Goal: Task Accomplishment & Management: Use online tool/utility

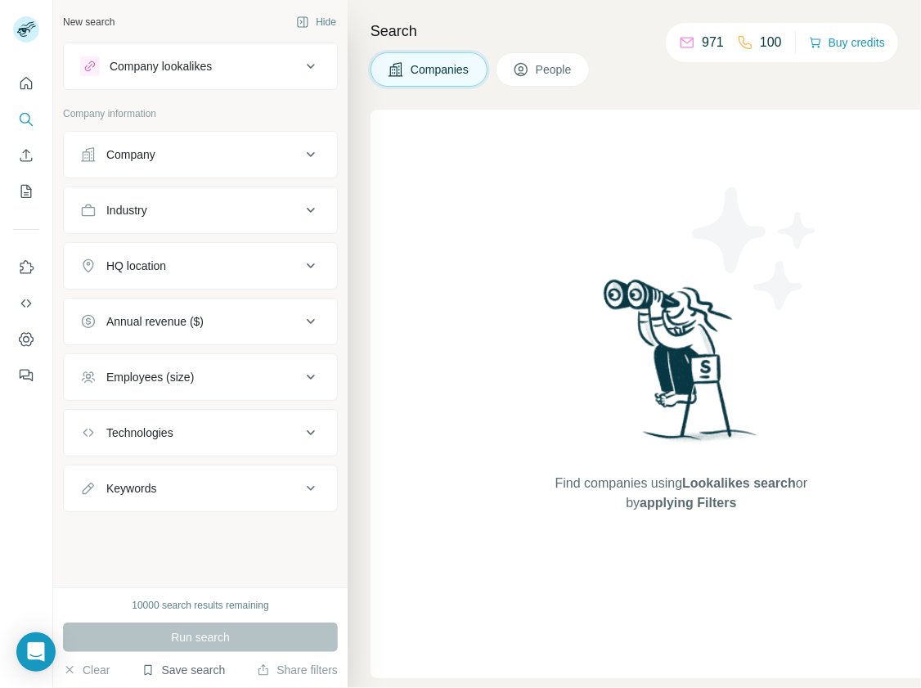
click at [219, 668] on button "Save search" at bounding box center [183, 670] width 83 height 16
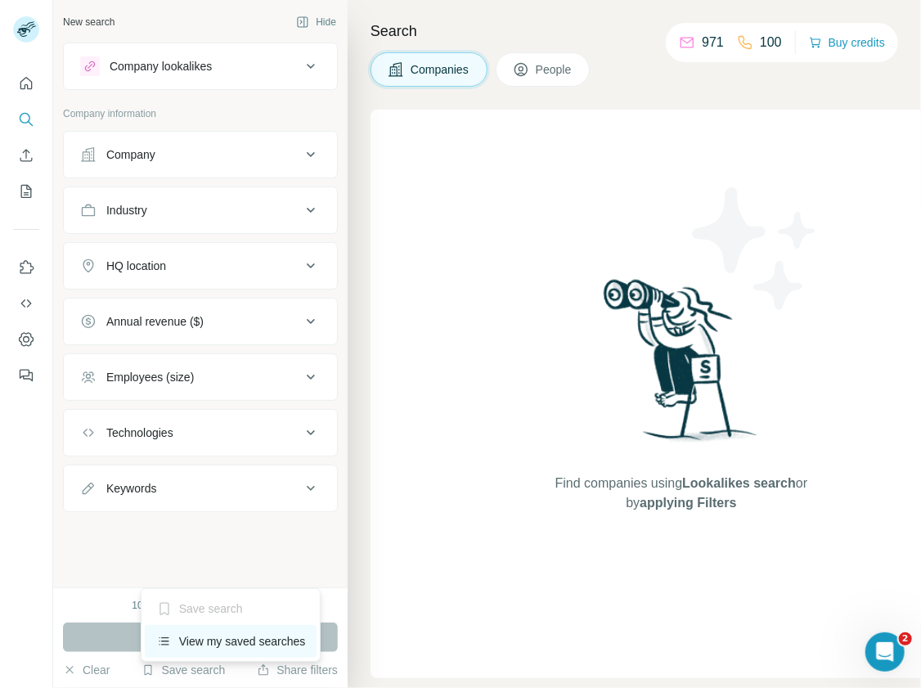
click at [223, 640] on div "View my saved searches" at bounding box center [231, 641] width 173 height 33
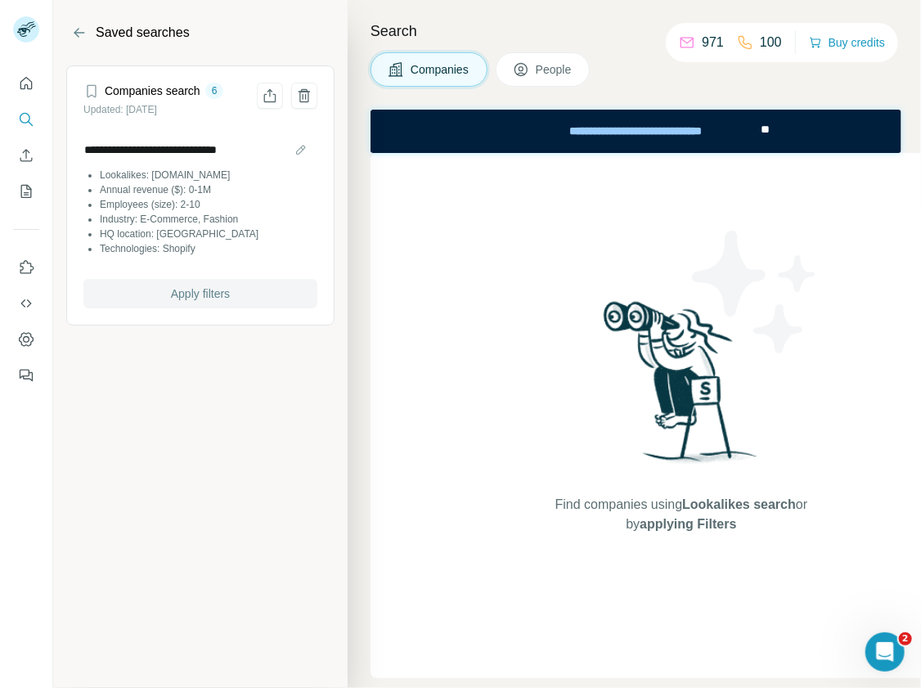
click at [176, 292] on span "Apply filters" at bounding box center [200, 294] width 59 height 16
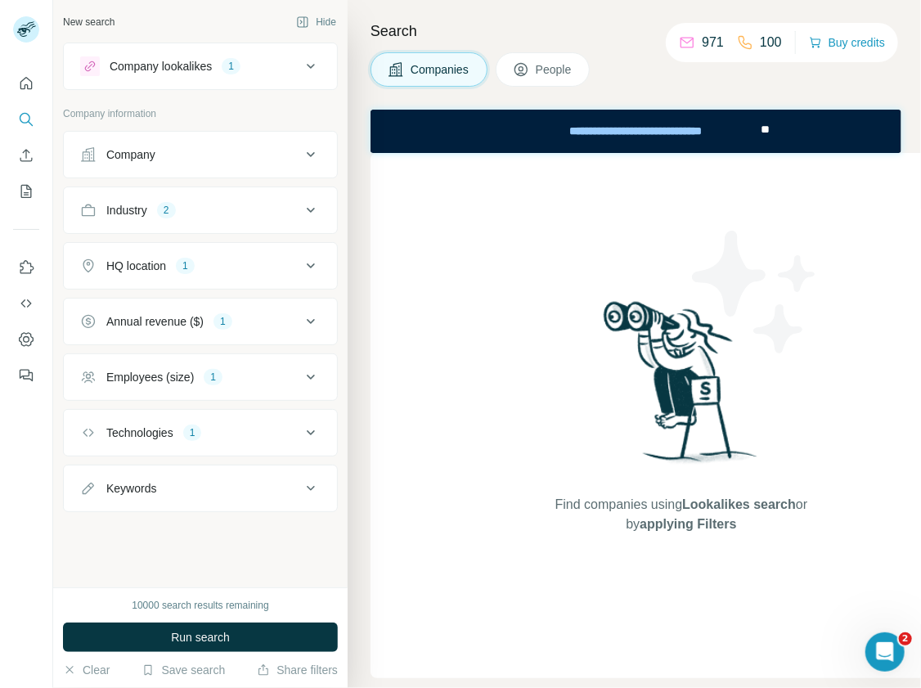
click at [191, 259] on div "1" at bounding box center [185, 266] width 19 height 15
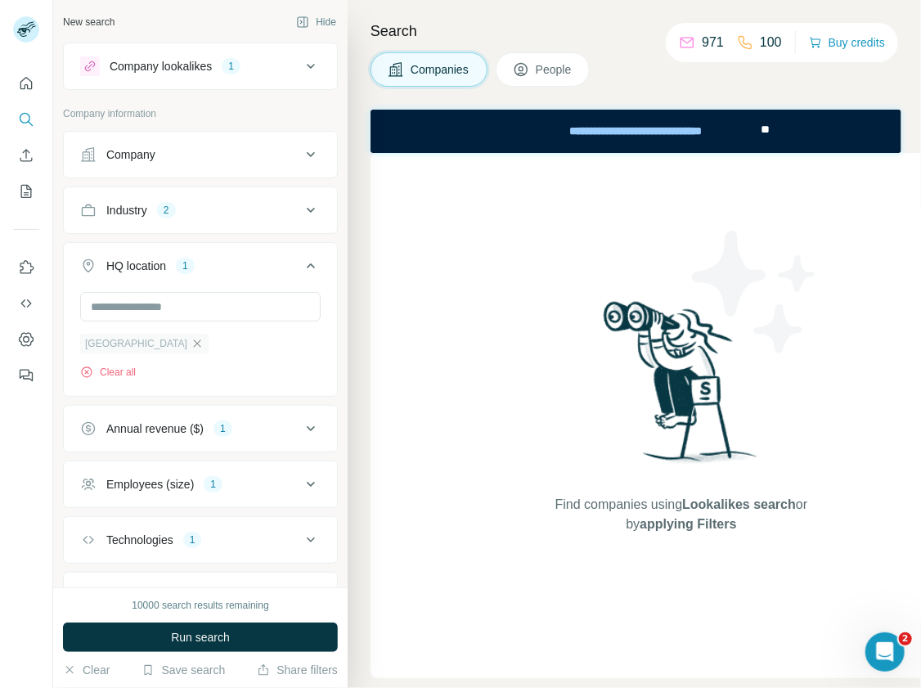
click at [191, 339] on icon "button" at bounding box center [197, 343] width 13 height 13
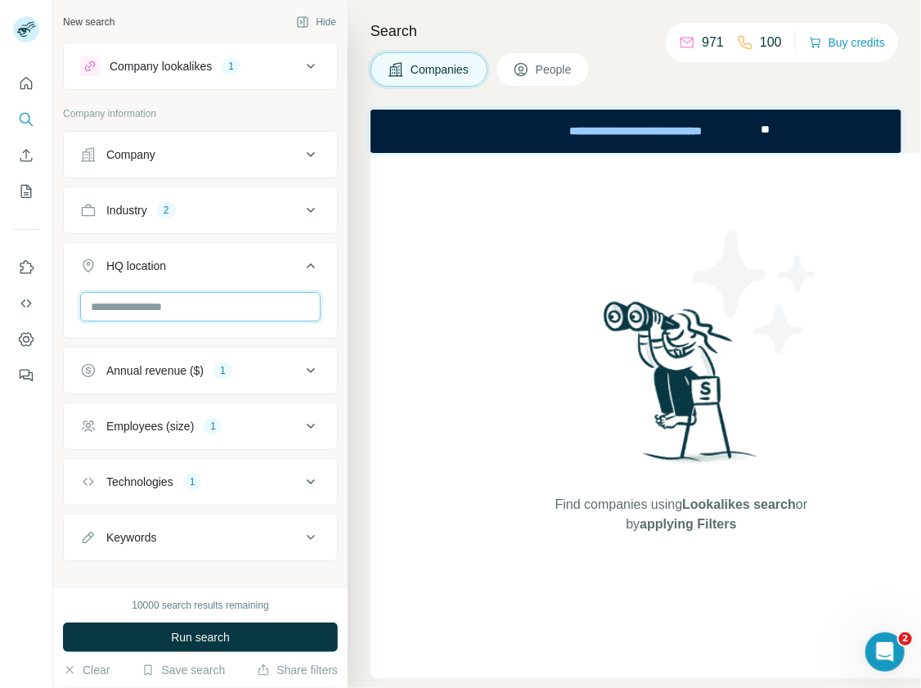
click at [155, 311] on input "text" at bounding box center [200, 306] width 241 height 29
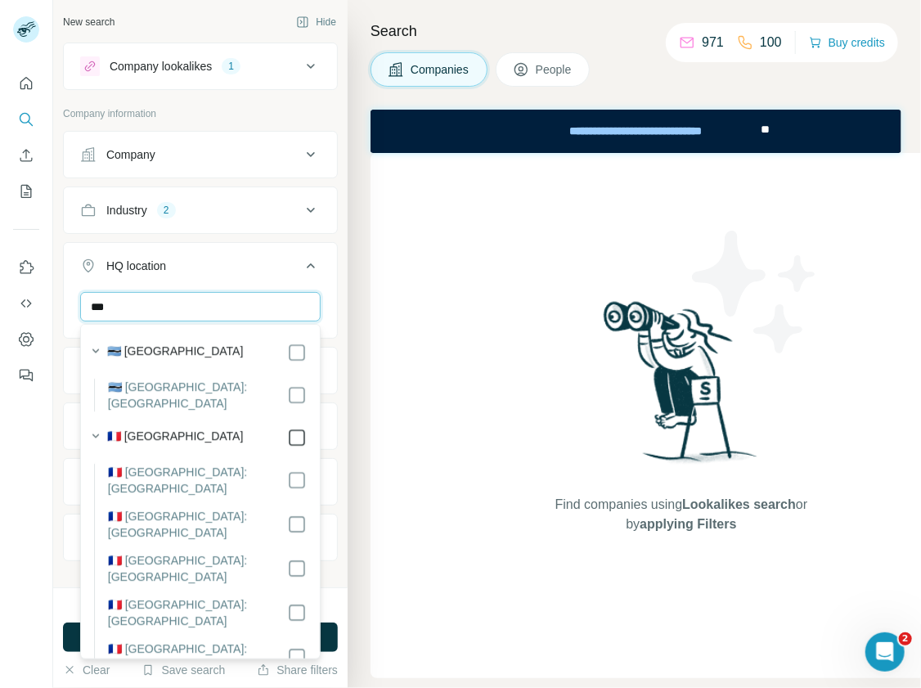
type input "***"
click at [353, 361] on div "Search Companies People Find companies using Lookalikes search or by applying F…" at bounding box center [635, 344] width 574 height 688
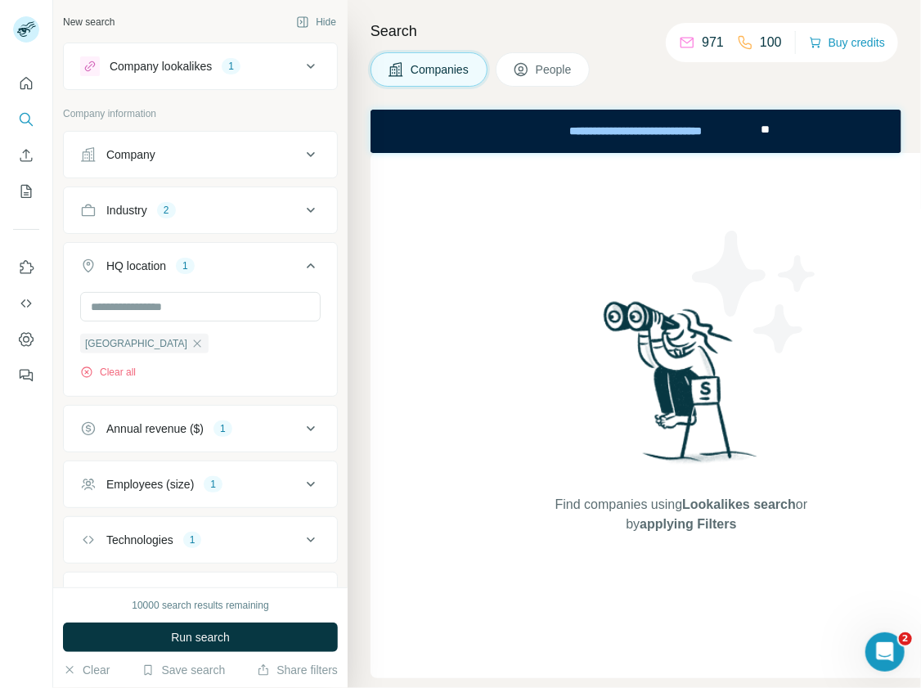
click at [278, 68] on div "Company lookalikes 1" at bounding box center [190, 66] width 221 height 20
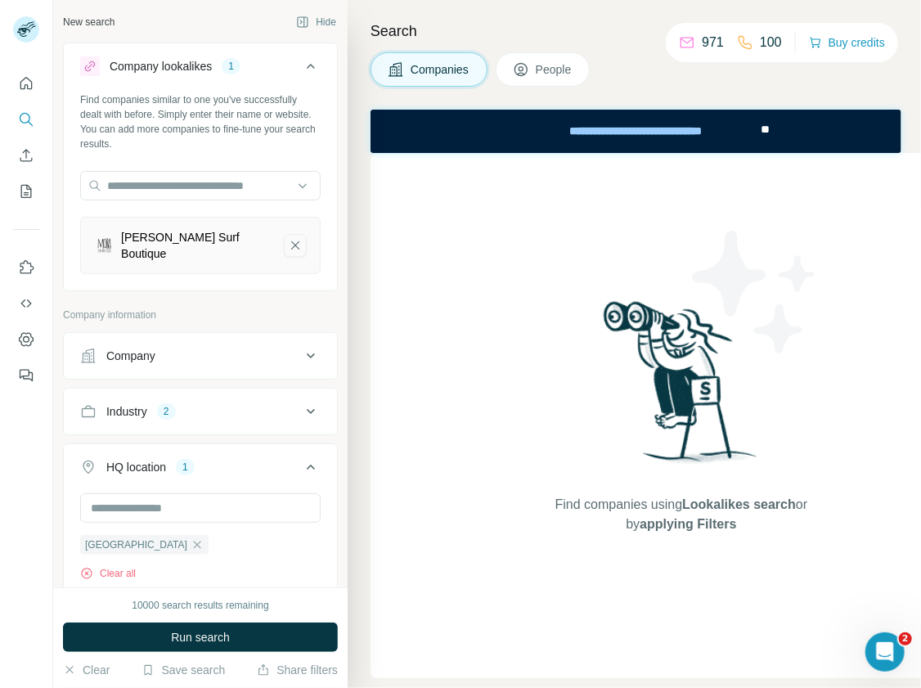
click at [293, 244] on icon "Mora Surf Boutique-remove-button" at bounding box center [295, 245] width 15 height 16
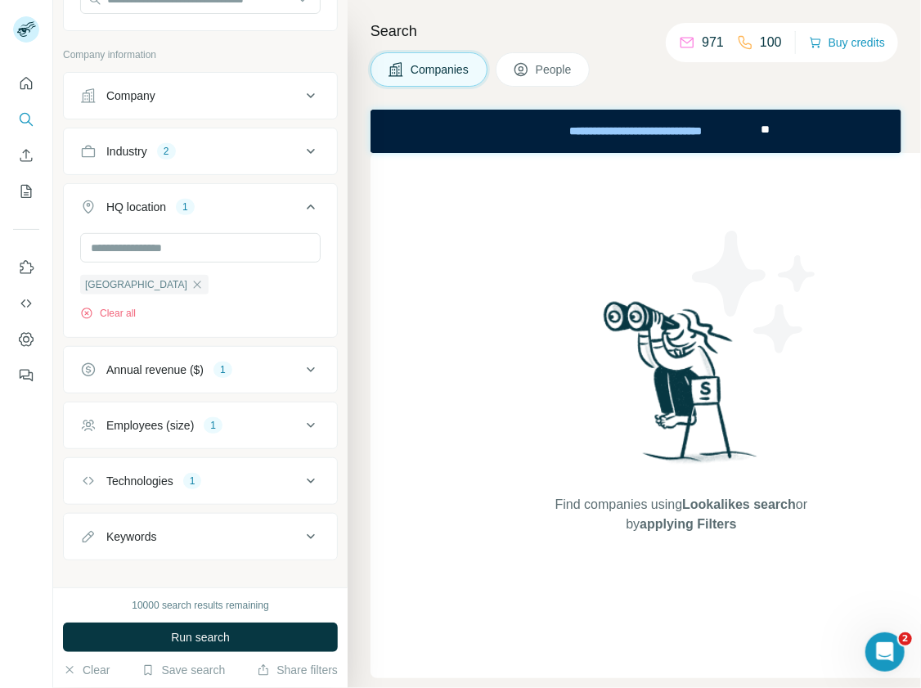
scroll to position [201, 0]
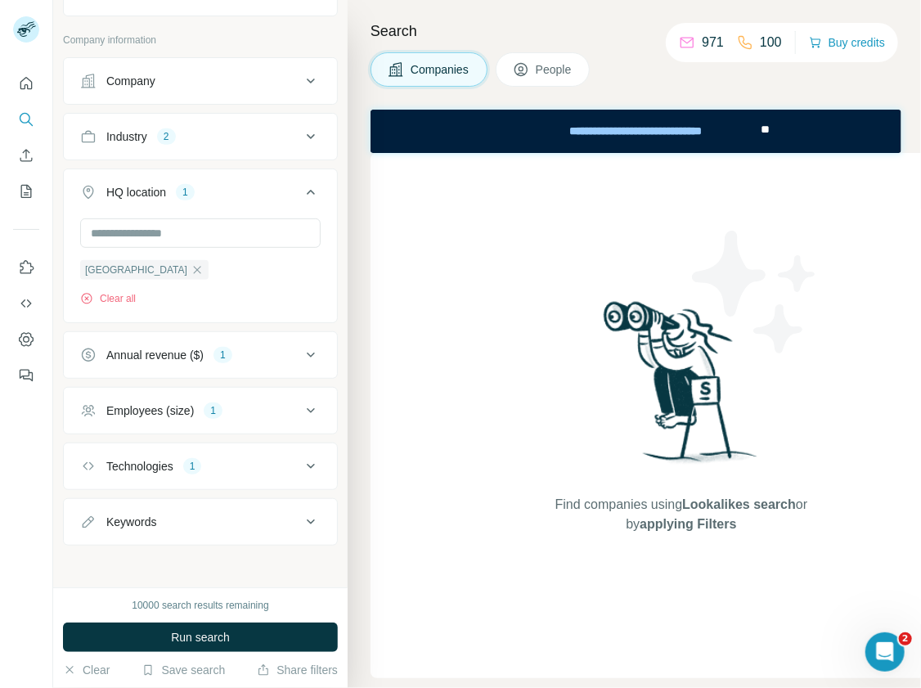
click at [241, 409] on div "Employees (size) 1" at bounding box center [190, 411] width 221 height 16
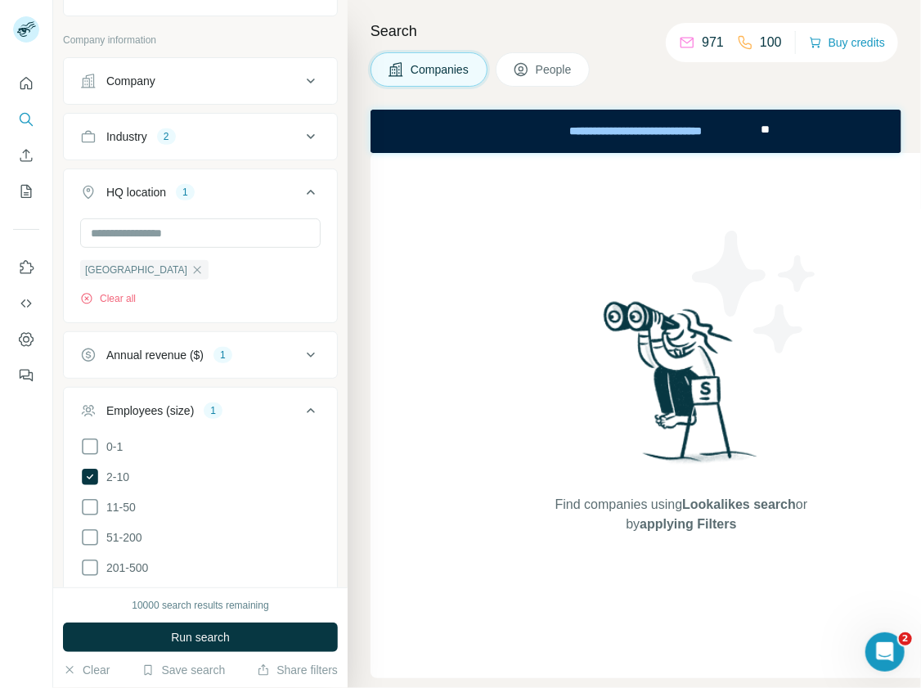
click at [241, 409] on div "Employees (size) 1" at bounding box center [190, 411] width 221 height 16
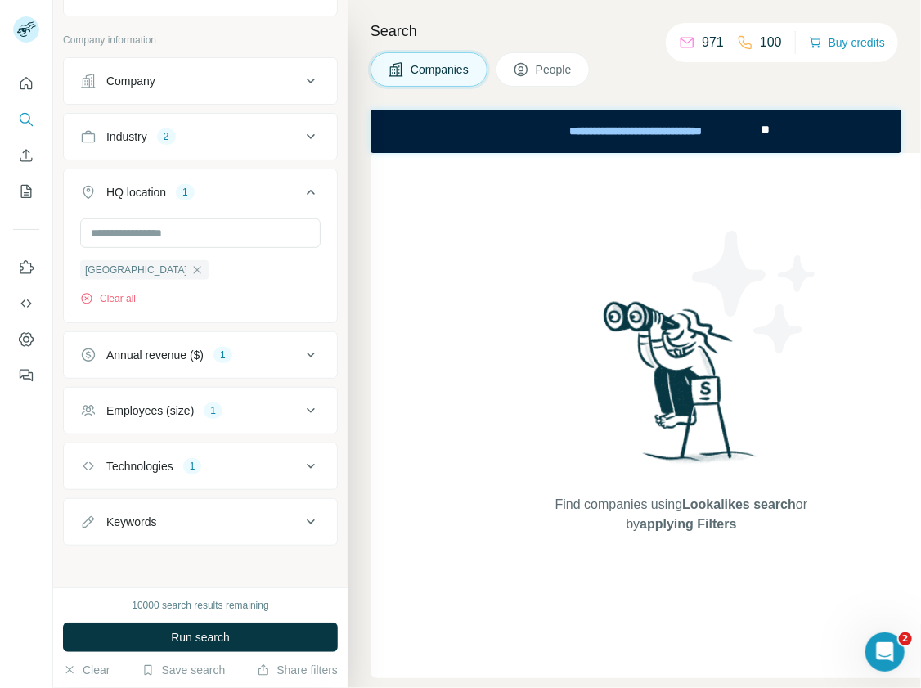
click at [241, 362] on button "Annual revenue ($) 1" at bounding box center [200, 354] width 273 height 39
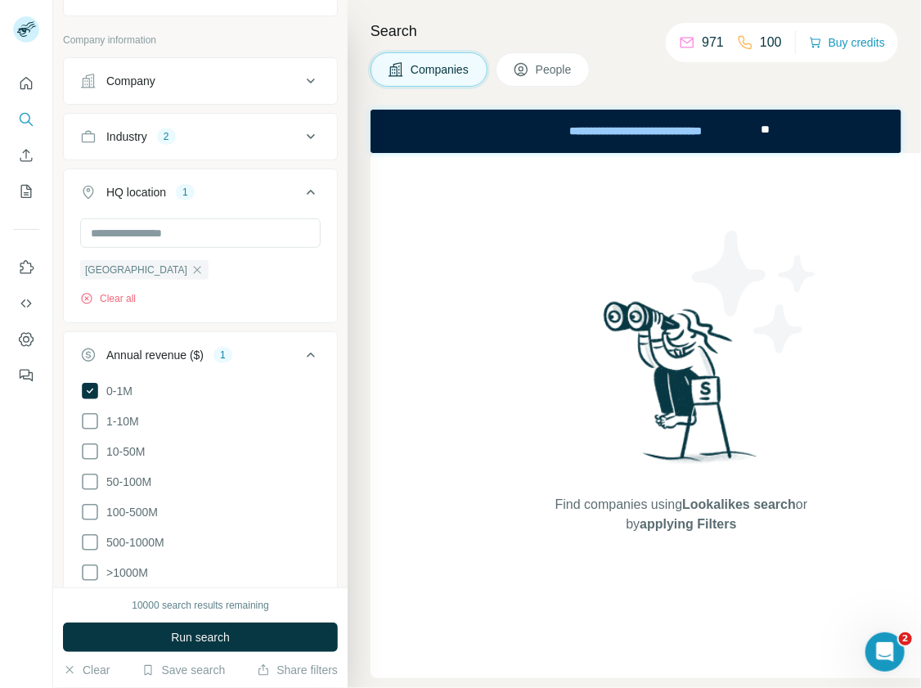
click at [241, 362] on button "Annual revenue ($) 1" at bounding box center [200, 358] width 273 height 46
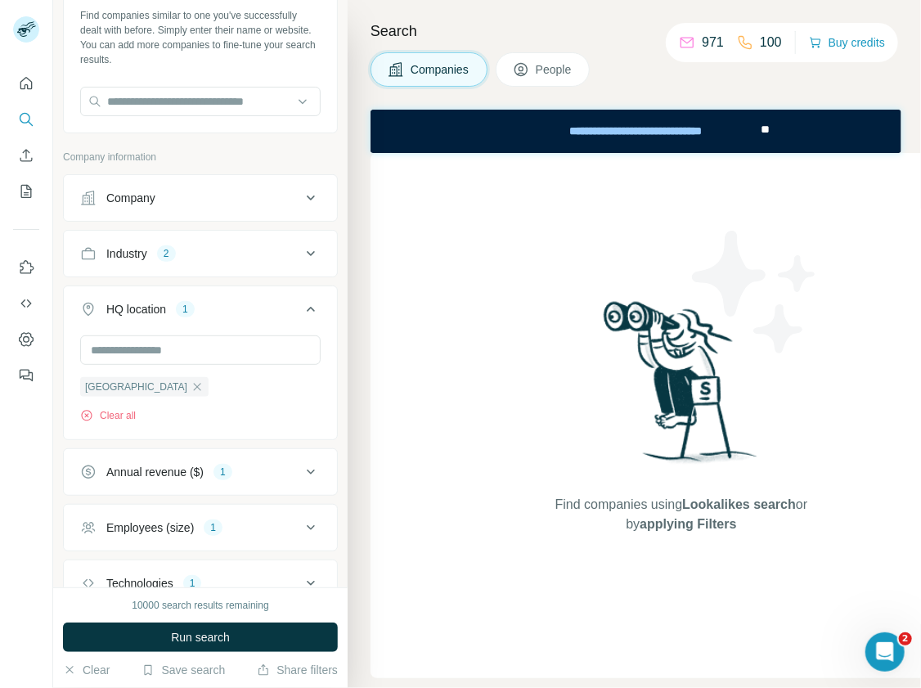
scroll to position [29, 0]
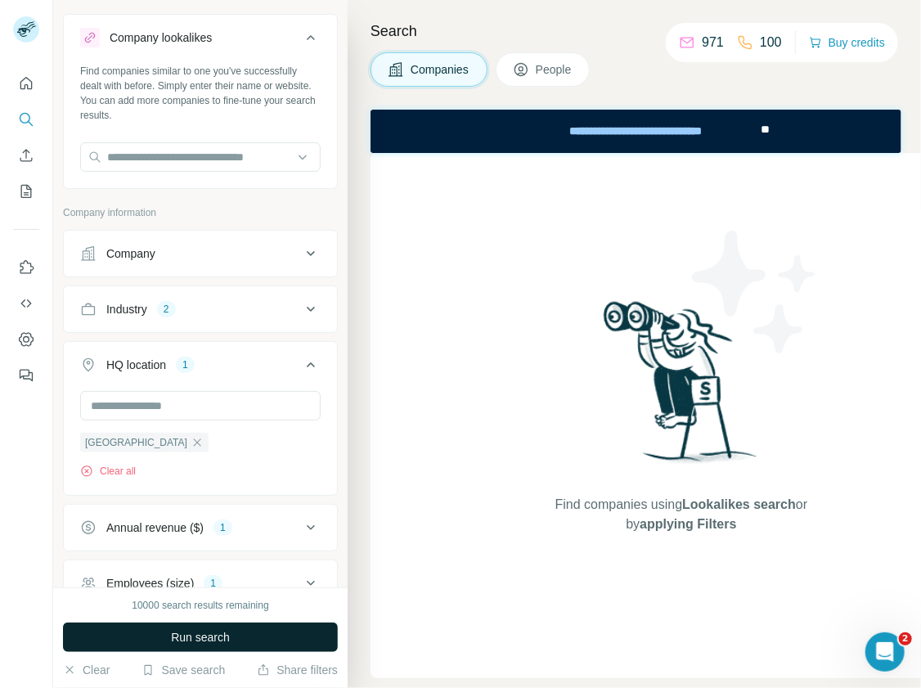
click at [254, 634] on button "Run search" at bounding box center [200, 637] width 275 height 29
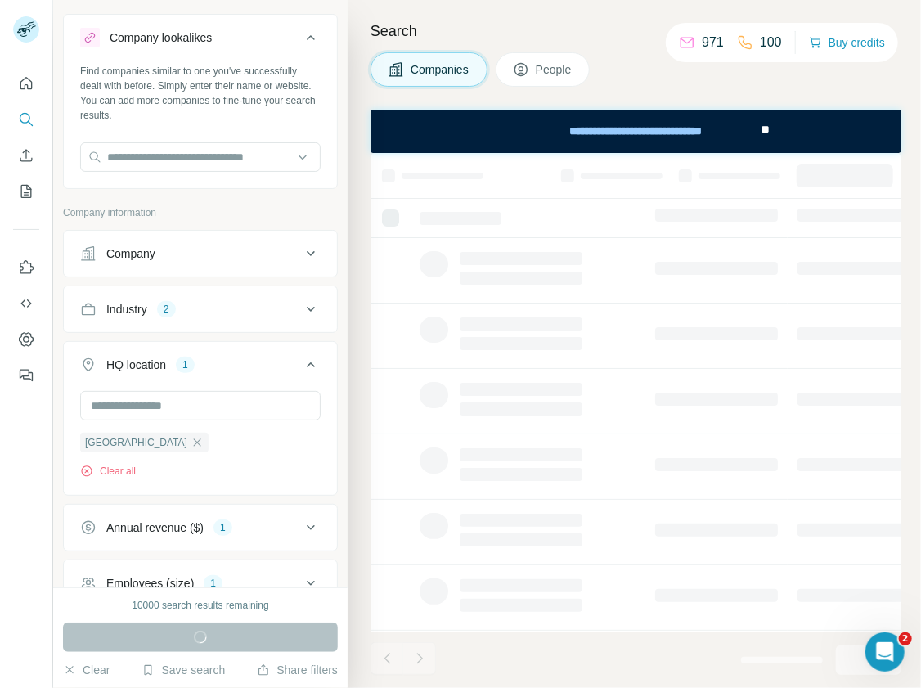
click at [539, 74] on span "People" at bounding box center [555, 69] width 38 height 16
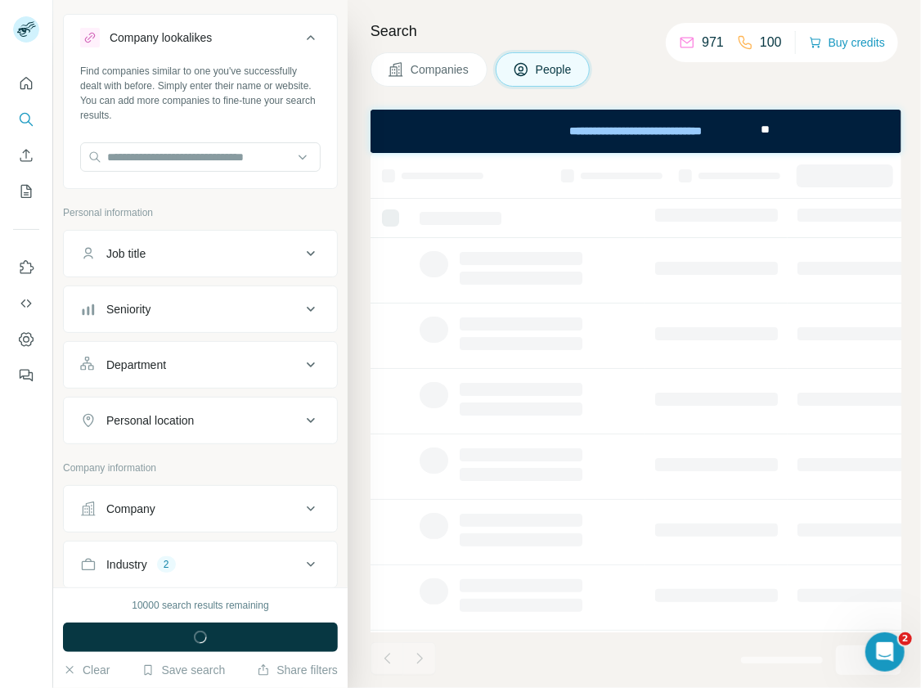
click at [527, 74] on icon at bounding box center [521, 69] width 13 height 13
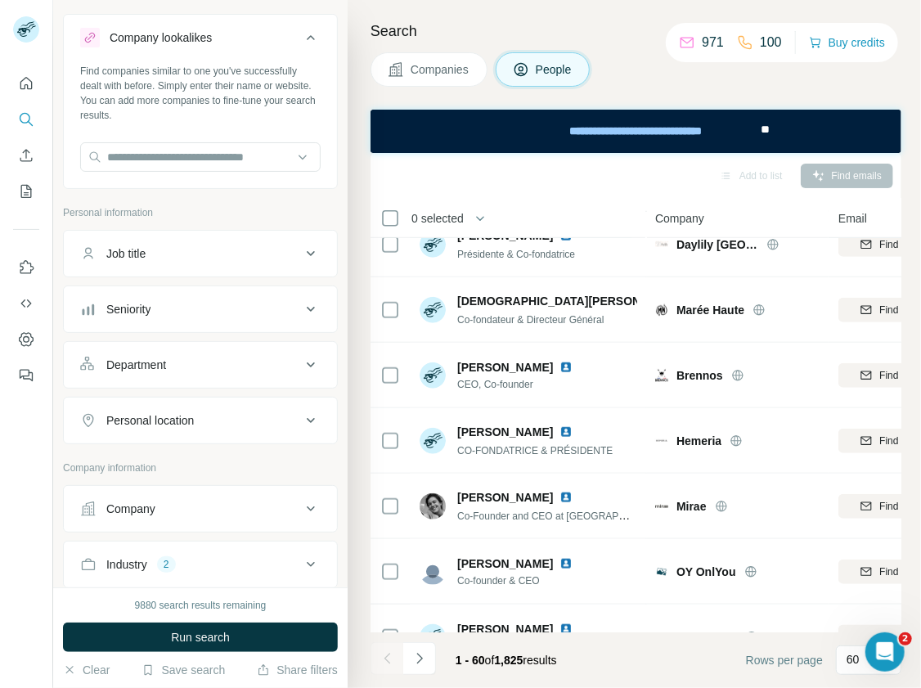
scroll to position [718, 0]
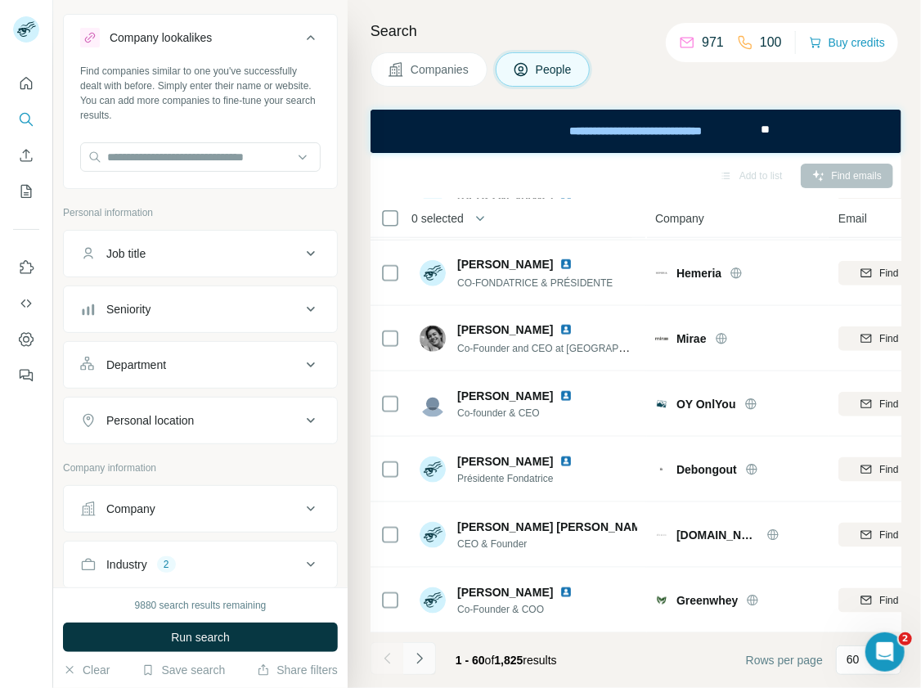
click at [423, 651] on icon "Navigate to next page" at bounding box center [420, 658] width 16 height 16
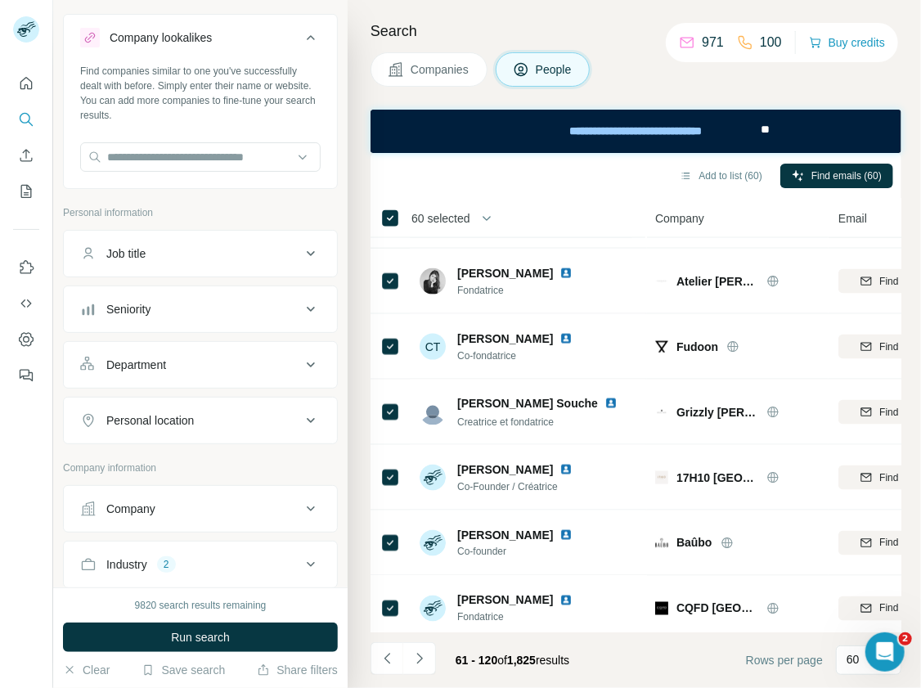
scroll to position [3533, 0]
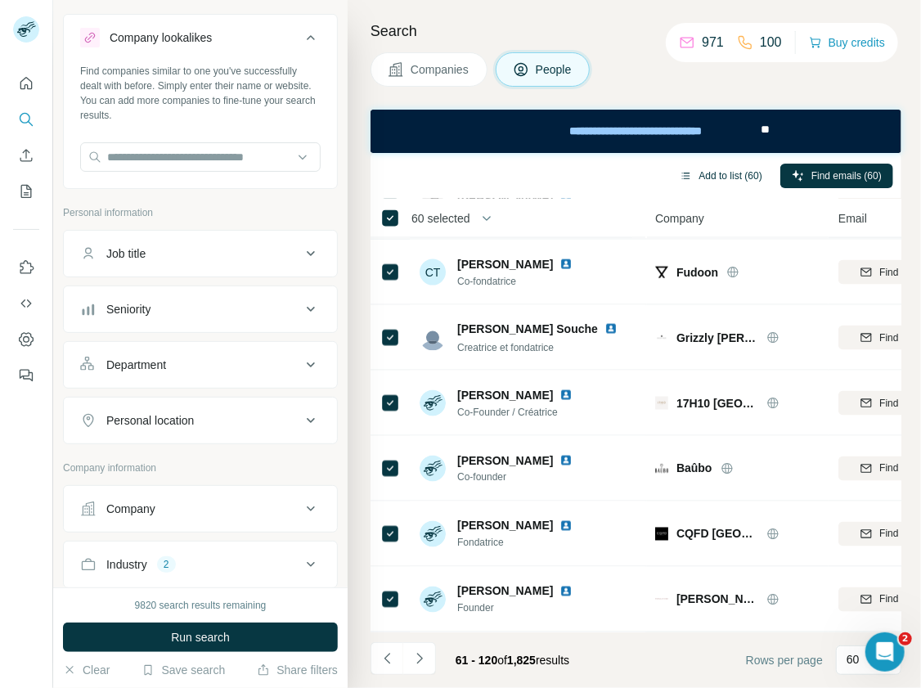
click at [707, 175] on button "Add to list (60)" at bounding box center [721, 176] width 106 height 25
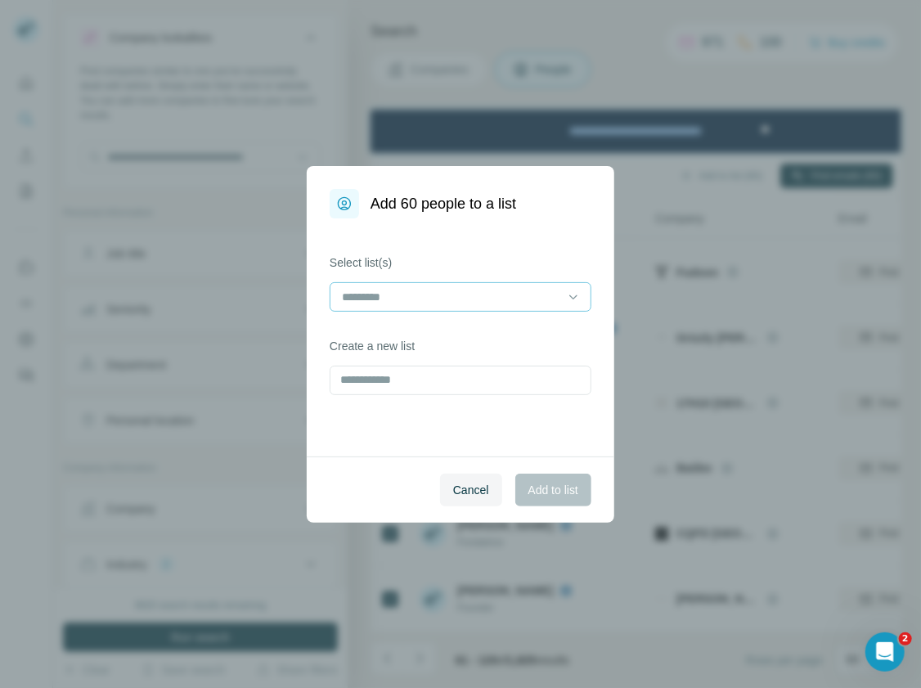
click at [399, 289] on input at bounding box center [450, 297] width 221 height 18
click at [415, 249] on div "Select list(s) Create a new list" at bounding box center [461, 337] width 308 height 238
click at [400, 376] on input "text" at bounding box center [461, 380] width 262 height 29
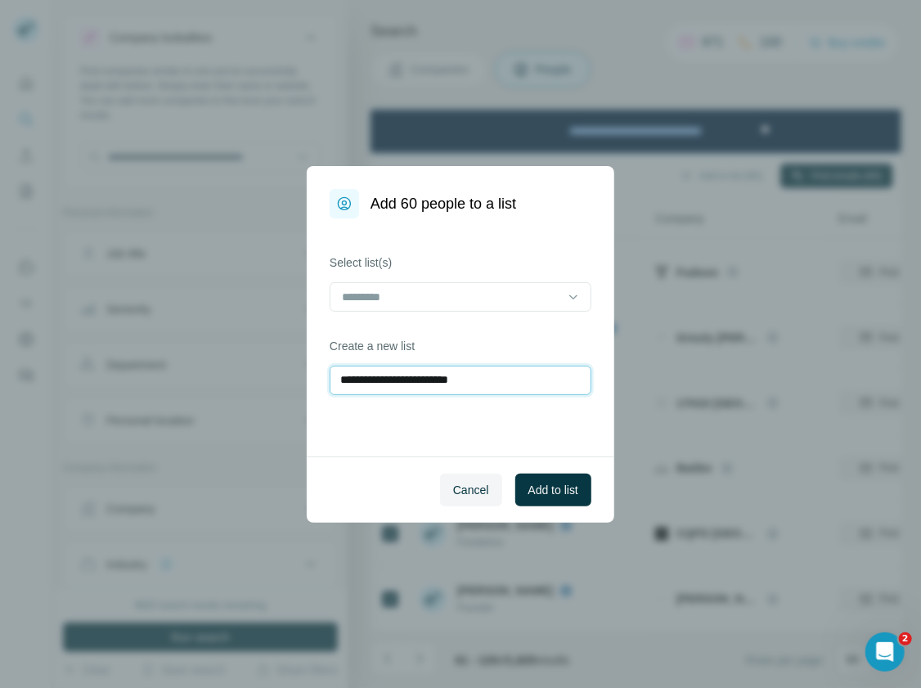
click at [414, 380] on input "**********" at bounding box center [461, 380] width 262 height 29
click at [528, 383] on input "**********" at bounding box center [461, 380] width 262 height 29
type input "**********"
click at [546, 489] on span "Add to list" at bounding box center [554, 490] width 50 height 16
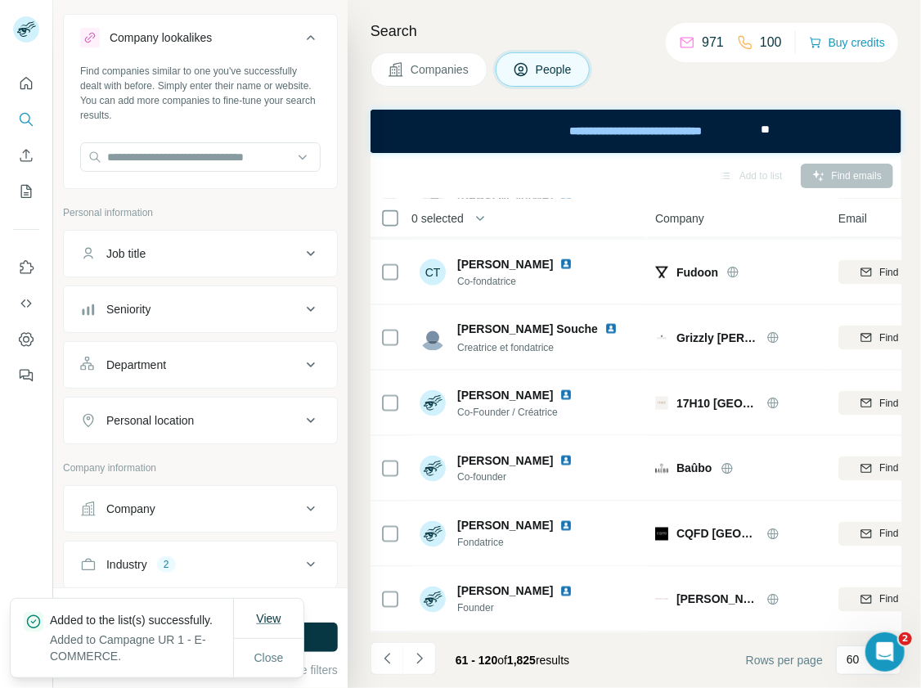
click at [255, 619] on button "View" at bounding box center [268, 618] width 47 height 29
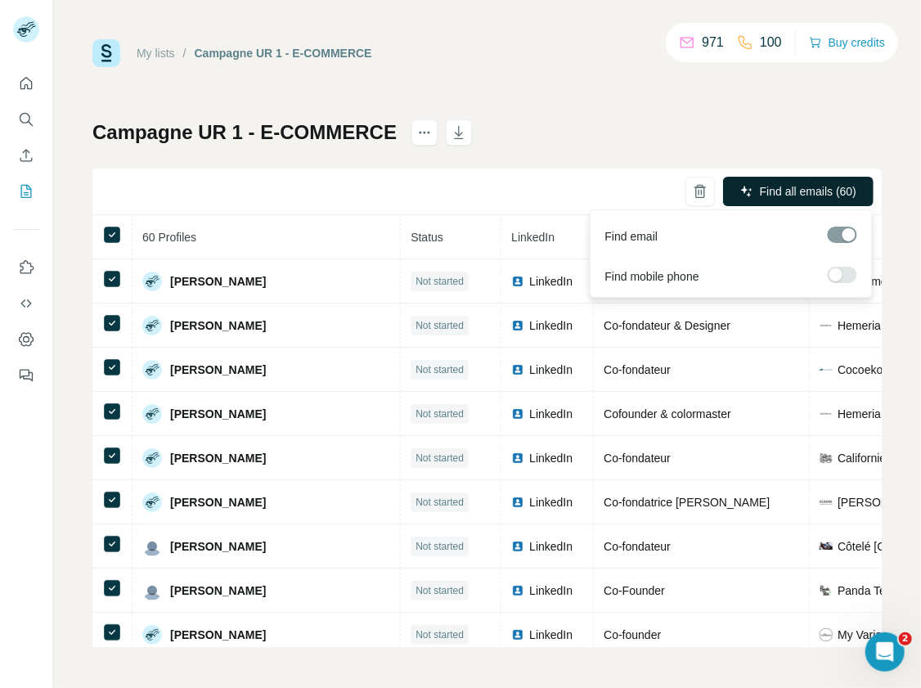
click at [755, 184] on button "Find all emails (60)" at bounding box center [798, 191] width 151 height 29
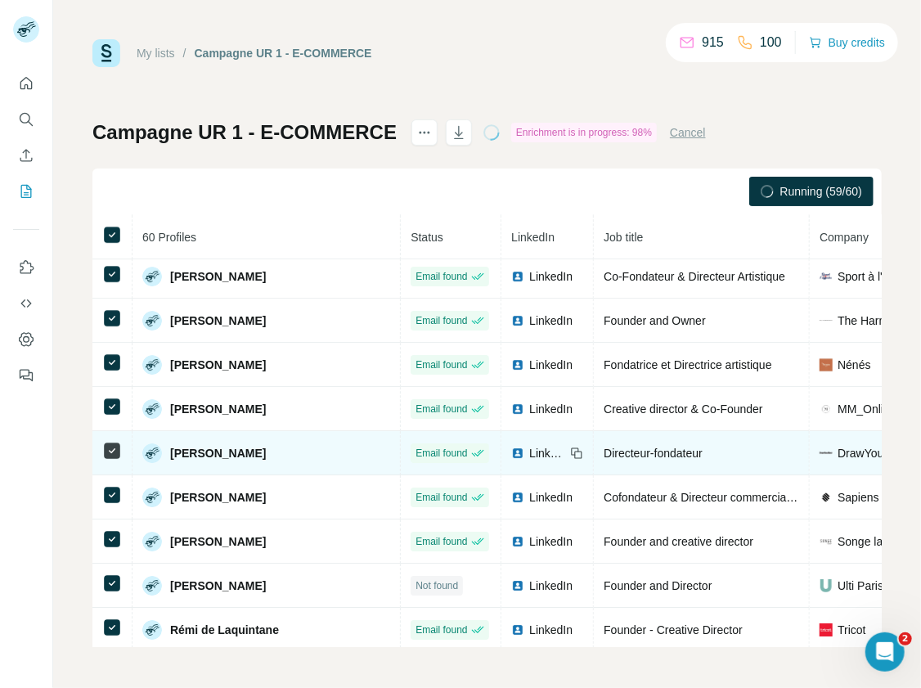
scroll to position [2257, 0]
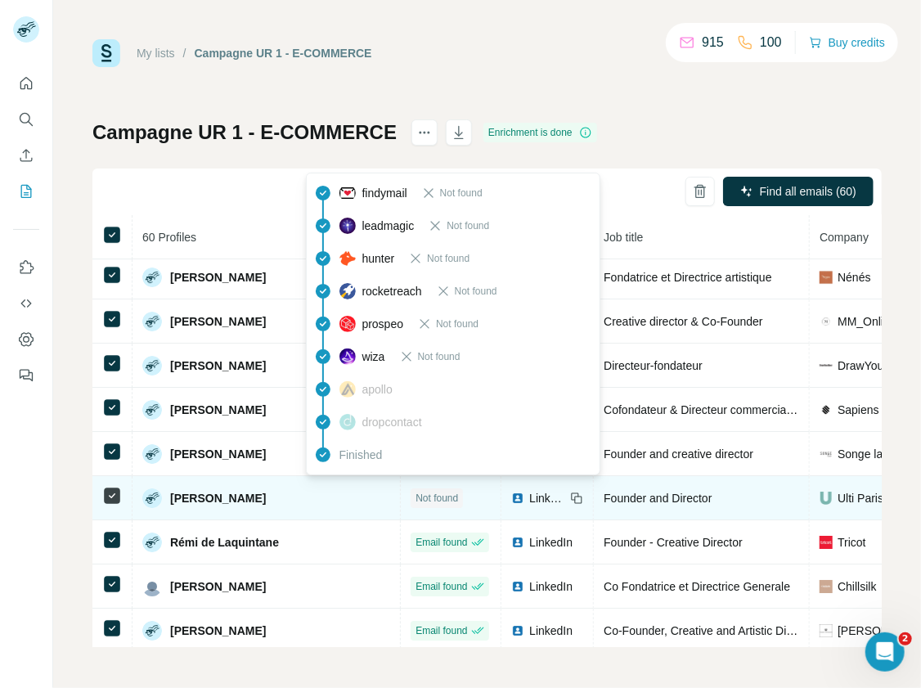
click at [416, 493] on span "Not found" at bounding box center [437, 498] width 43 height 15
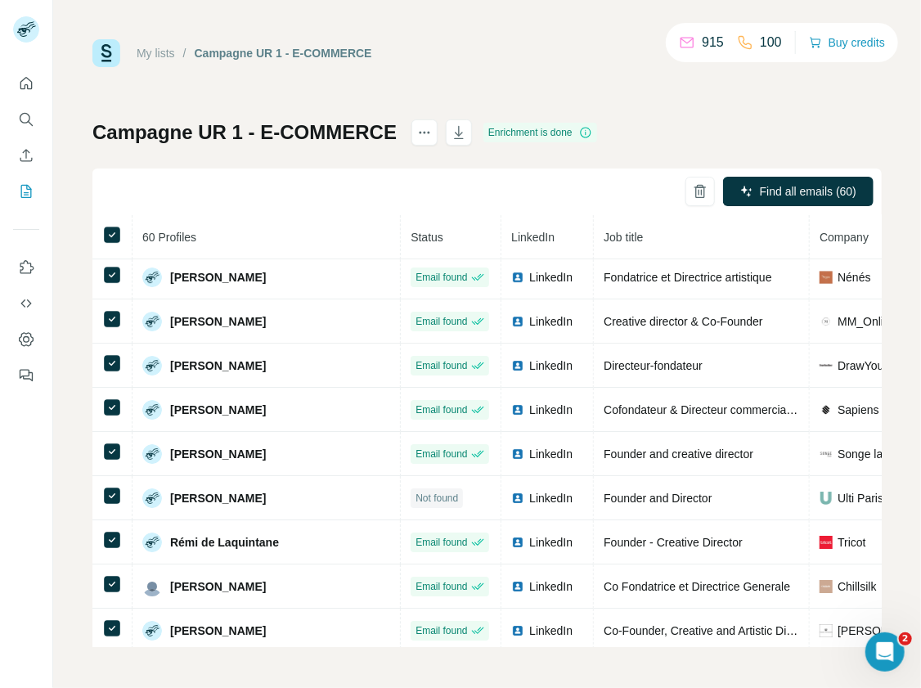
click at [685, 676] on div "My lists / Campagne UR 1 - E-COMMERCE 915 100 Buy credits Campagne UR 1 - E-COM…" at bounding box center [487, 344] width 868 height 688
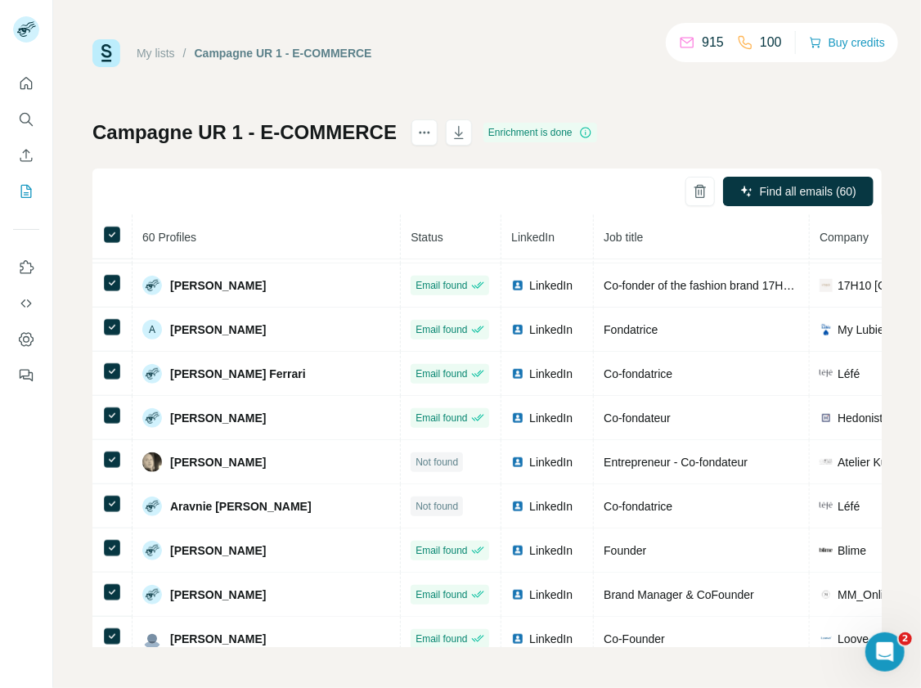
scroll to position [0, 0]
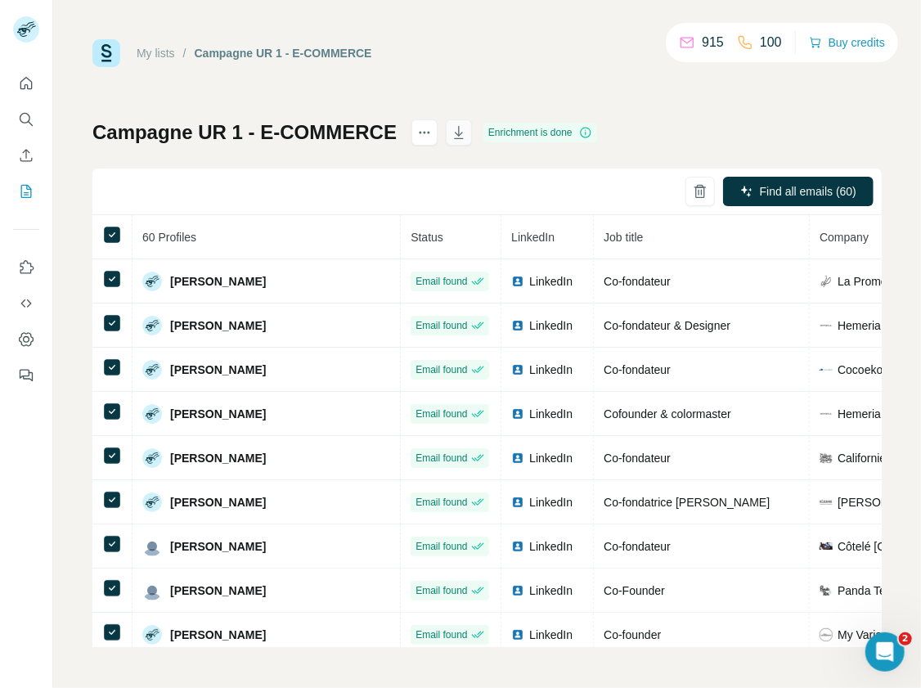
click at [467, 135] on icon "button" at bounding box center [459, 132] width 16 height 16
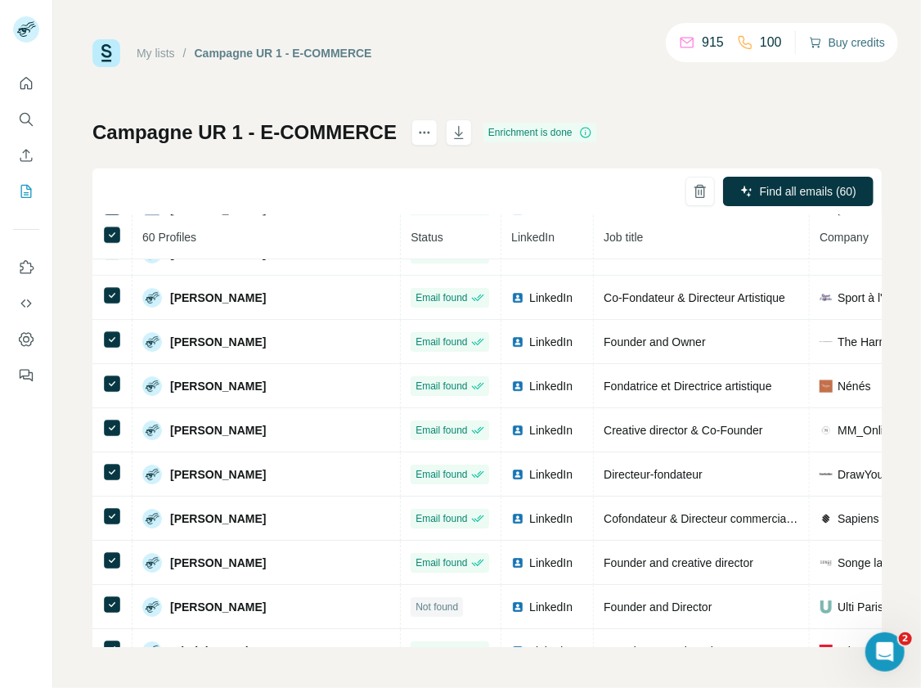
scroll to position [871, 0]
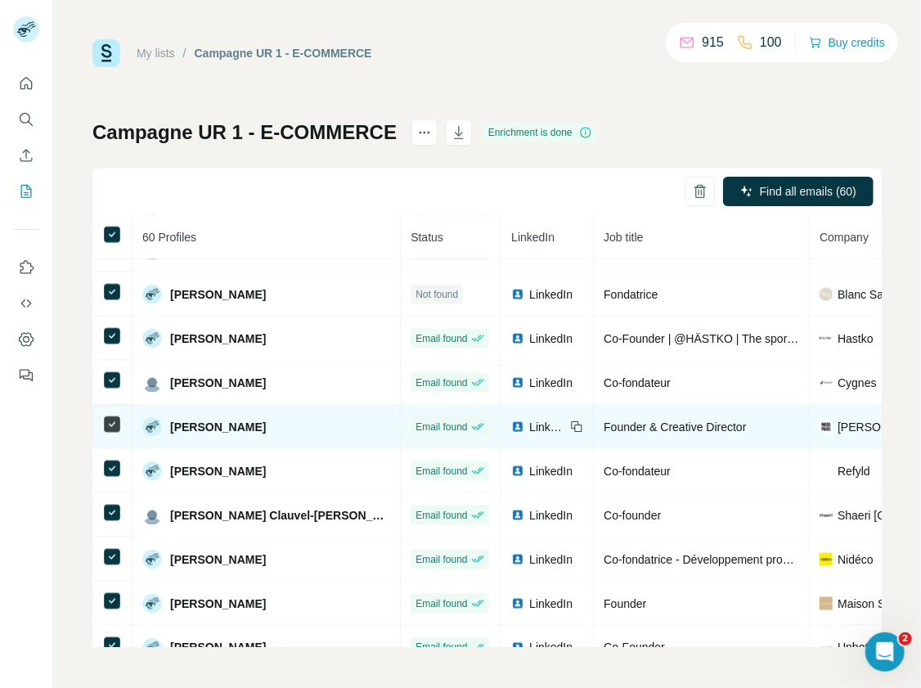
click at [529, 424] on span "LinkedIn" at bounding box center [547, 427] width 36 height 16
